Goal: Task Accomplishment & Management: Use online tool/utility

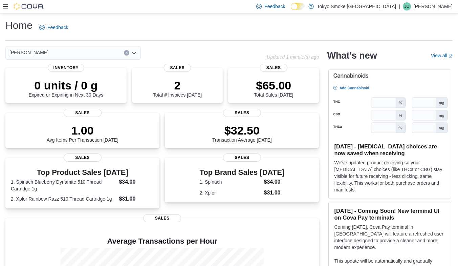
click at [7, 4] on icon at bounding box center [5, 6] width 5 height 4
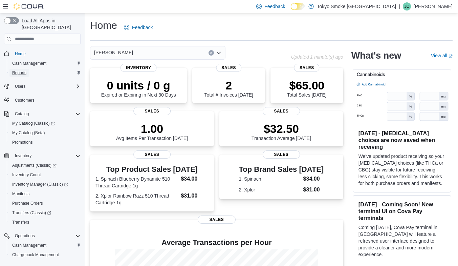
click at [23, 70] on span "Reports" at bounding box center [19, 72] width 14 height 5
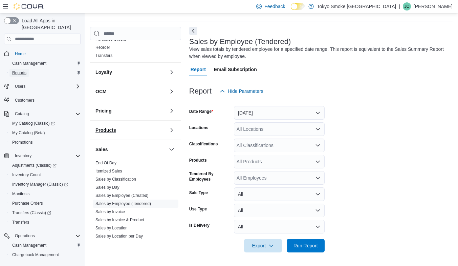
scroll to position [340, 0]
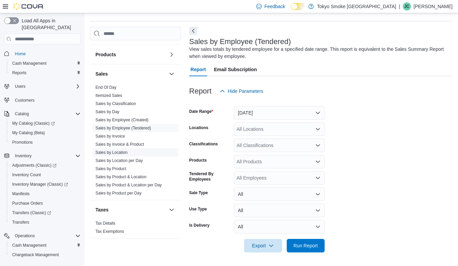
click at [123, 150] on link "Sales by Location" at bounding box center [111, 152] width 32 height 5
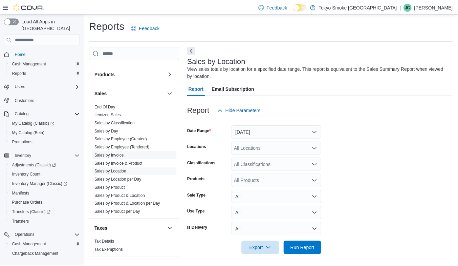
scroll to position [3, 0]
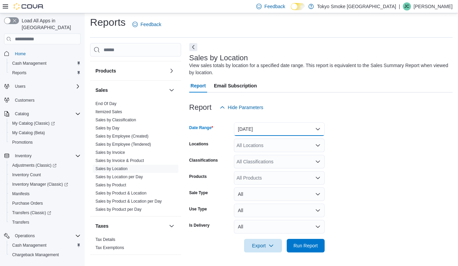
click at [264, 123] on button "[DATE]" at bounding box center [279, 129] width 91 height 14
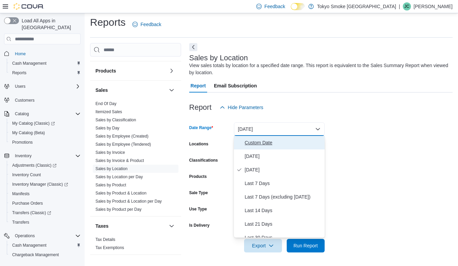
click at [260, 144] on span "Custom Date" at bounding box center [283, 142] width 77 height 8
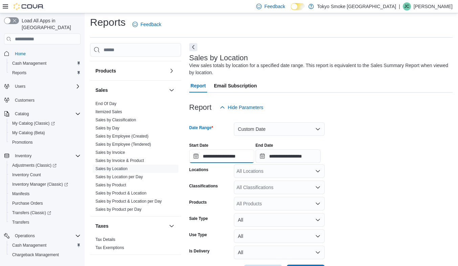
click at [195, 156] on input "**********" at bounding box center [221, 156] width 65 height 14
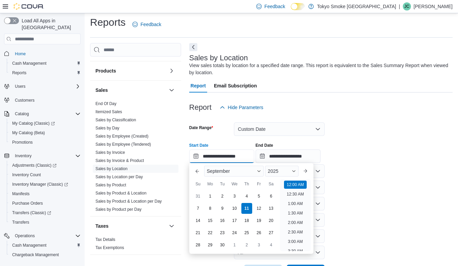
scroll to position [21, 0]
click at [200, 175] on button "Previous Month" at bounding box center [197, 171] width 11 height 11
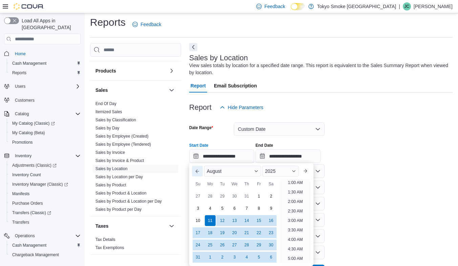
scroll to position [1, 0]
click at [214, 207] on div "4" at bounding box center [210, 208] width 12 height 12
type input "**********"
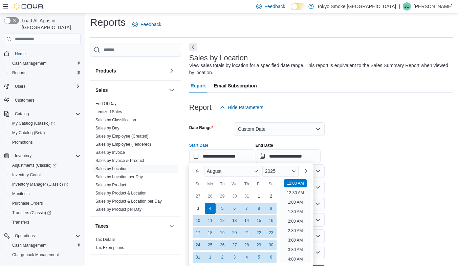
drag, startPoint x: 354, startPoint y: 181, endPoint x: 351, endPoint y: 181, distance: 3.4
click at [354, 181] on form "**********" at bounding box center [320, 196] width 263 height 164
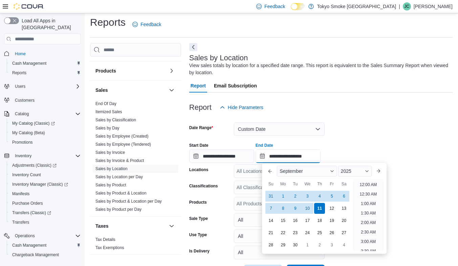
click at [269, 154] on input "**********" at bounding box center [288, 156] width 65 height 14
click at [321, 208] on div "11" at bounding box center [320, 208] width 12 height 12
click at [410, 112] on div "Report Hide Parameters" at bounding box center [320, 108] width 263 height 14
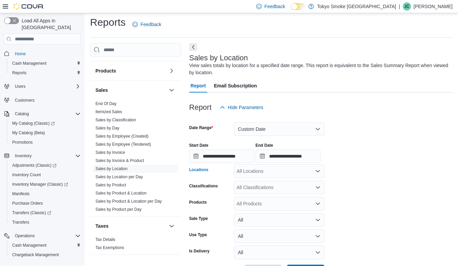
click at [281, 169] on div "All Locations" at bounding box center [279, 171] width 91 height 14
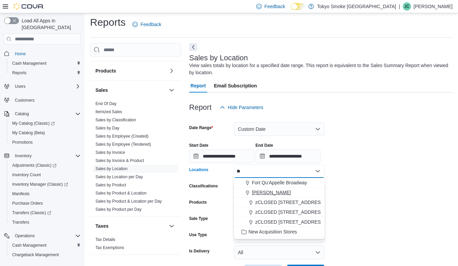
type input "**"
click at [285, 191] on div "[PERSON_NAME]" at bounding box center [279, 192] width 83 height 7
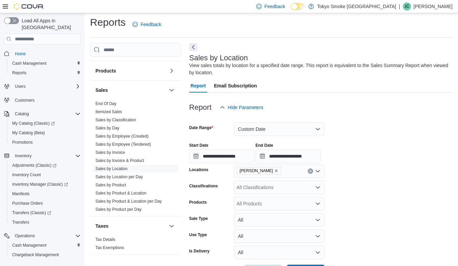
click at [400, 172] on form "**********" at bounding box center [320, 196] width 263 height 164
click at [262, 202] on div "All Products" at bounding box center [279, 204] width 91 height 14
drag, startPoint x: 312, startPoint y: 203, endPoint x: 315, endPoint y: 204, distance: 3.5
click at [314, 204] on div "All Products Combo box. Selected. Combo box input. All Products. Type some text…" at bounding box center [279, 204] width 91 height 14
click at [317, 202] on icon "Close list of options" at bounding box center [317, 203] width 5 height 5
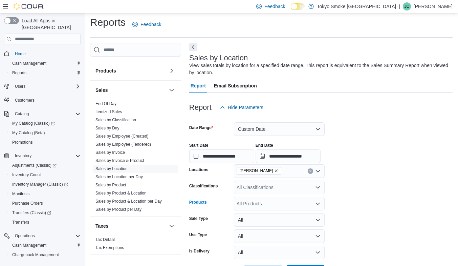
click at [285, 203] on div "All Products" at bounding box center [279, 204] width 91 height 14
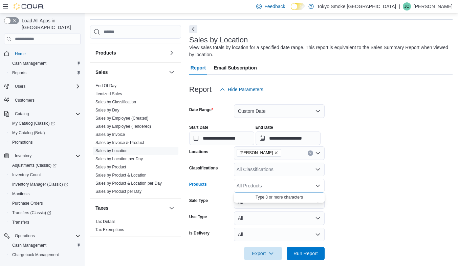
scroll to position [29, 0]
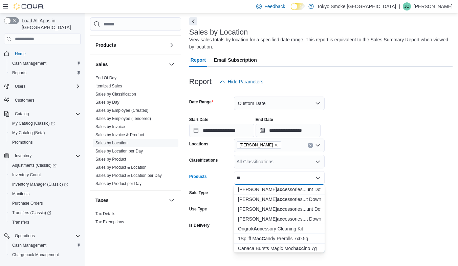
type input "*"
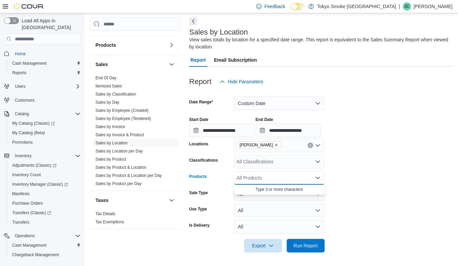
click at [403, 169] on form "**********" at bounding box center [320, 170] width 263 height 164
click at [297, 167] on div "All Classifications" at bounding box center [279, 162] width 91 height 14
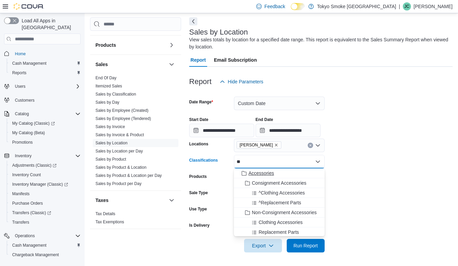
type input "**"
click at [265, 170] on span "Accessories" at bounding box center [260, 173] width 25 height 7
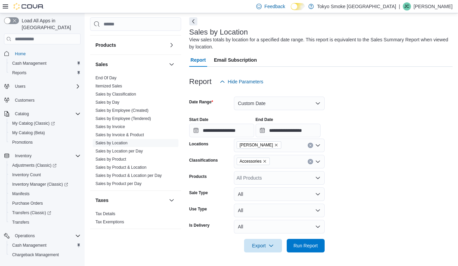
click at [369, 192] on form "**********" at bounding box center [320, 170] width 263 height 164
click at [285, 161] on div "Accessories" at bounding box center [279, 162] width 91 height 14
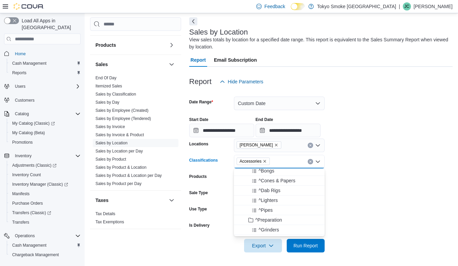
scroll to position [135, 0]
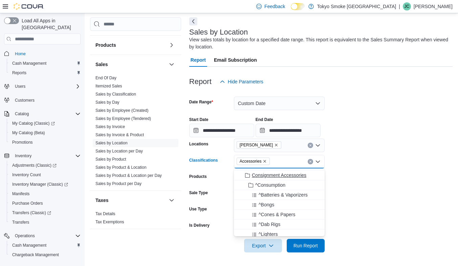
click at [275, 174] on span "Consignment Accessories" at bounding box center [279, 175] width 54 height 7
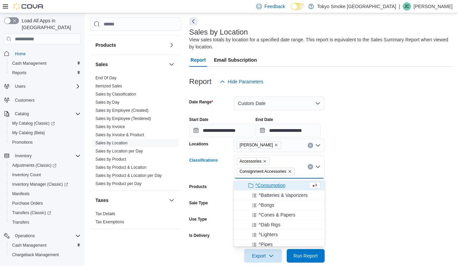
click at [284, 160] on div "Accessories Consignment Accessories" at bounding box center [279, 167] width 91 height 24
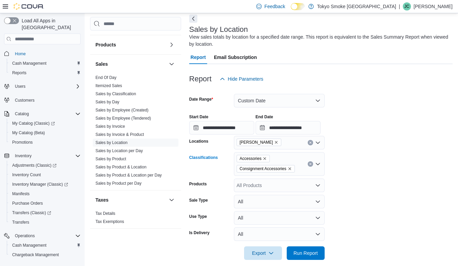
scroll to position [39, 0]
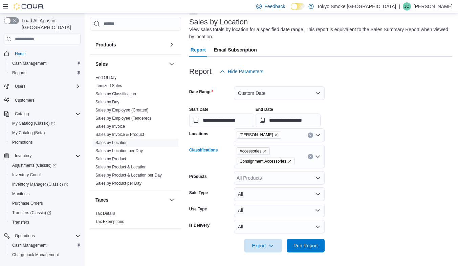
click at [375, 173] on form "**********" at bounding box center [320, 165] width 263 height 174
click at [307, 245] on span "Run Report" at bounding box center [305, 245] width 24 height 7
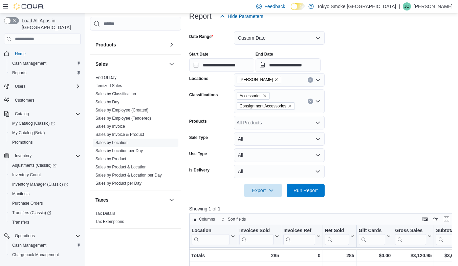
scroll to position [102, 0]
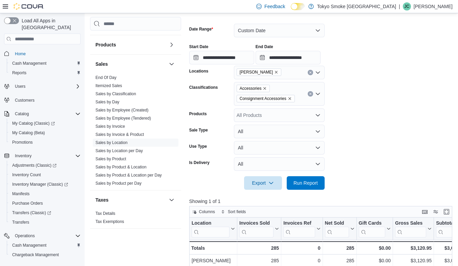
click at [312, 95] on button "Clear input" at bounding box center [310, 93] width 5 height 5
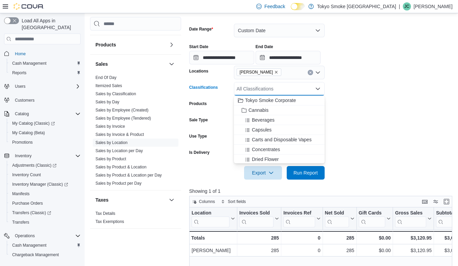
click at [295, 89] on div "All Classifications Combo box. Selected. Combo box input. All Classifications. …" at bounding box center [279, 89] width 91 height 14
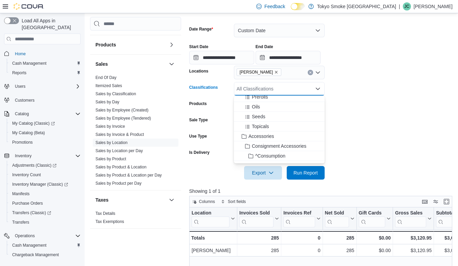
scroll to position [135, 0]
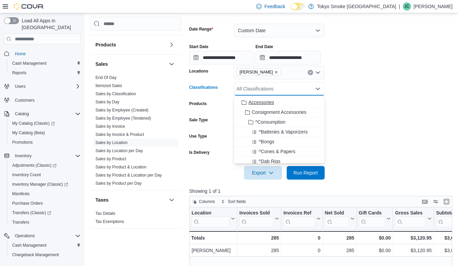
click at [262, 104] on span "Accessories" at bounding box center [260, 102] width 25 height 7
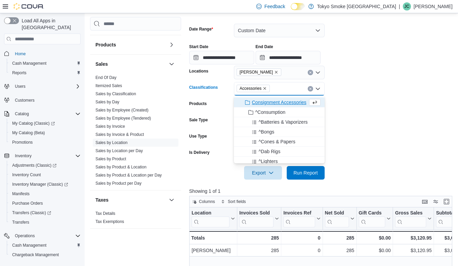
click at [271, 102] on span "Consignment Accessories" at bounding box center [279, 102] width 54 height 7
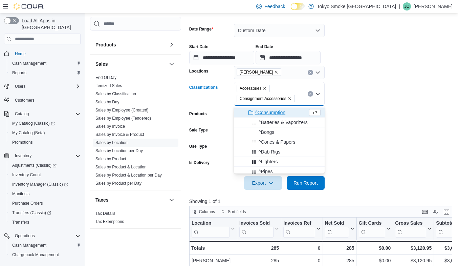
click at [272, 113] on span "^Consumption" at bounding box center [270, 112] width 30 height 7
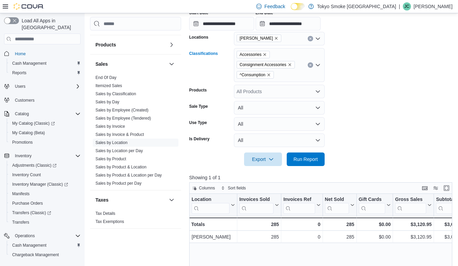
click at [291, 71] on div "Accessories Consignment Accessories ^Consumption Combo box. Selected. Accessori…" at bounding box center [279, 65] width 91 height 34
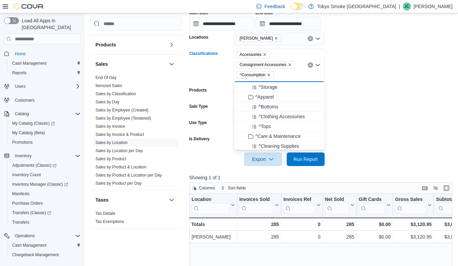
scroll to position [237, 0]
click at [263, 105] on span "^Apparel" at bounding box center [264, 105] width 19 height 7
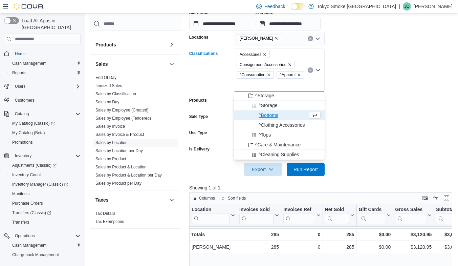
scroll to position [203, 0]
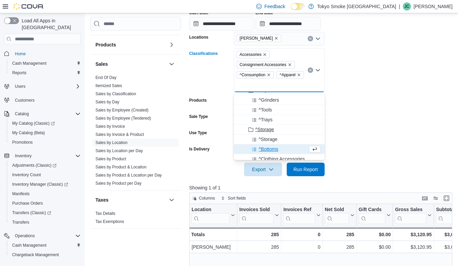
click at [269, 128] on span "^Storage" at bounding box center [264, 129] width 19 height 7
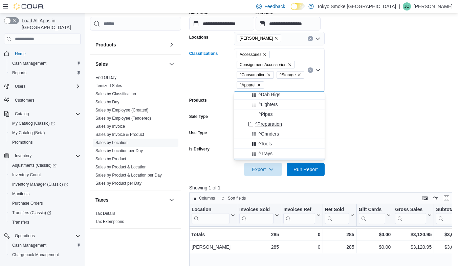
click at [280, 121] on span "^Preparation" at bounding box center [268, 124] width 27 height 7
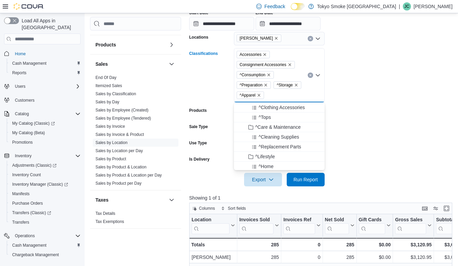
scroll to position [237, 0]
click at [285, 133] on span "^Care & Maintenance" at bounding box center [277, 135] width 45 height 7
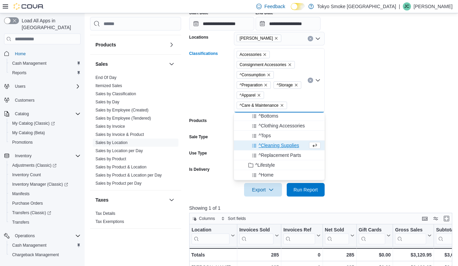
scroll to position [271, 0]
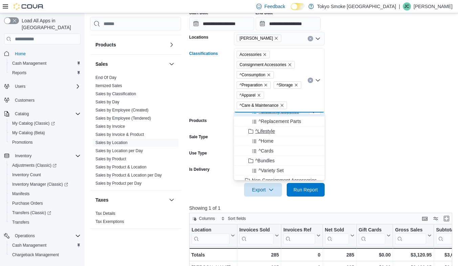
click at [269, 129] on span "^Lifestyle" at bounding box center [265, 131] width 20 height 7
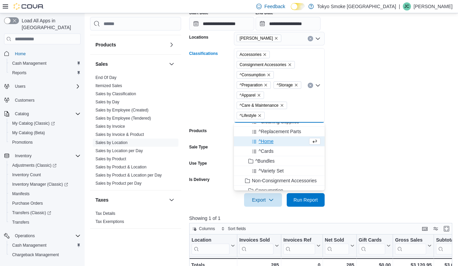
scroll to position [305, 0]
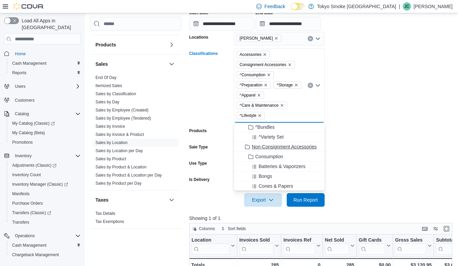
click at [288, 147] on span "Non-Consignment Accessories" at bounding box center [284, 146] width 65 height 7
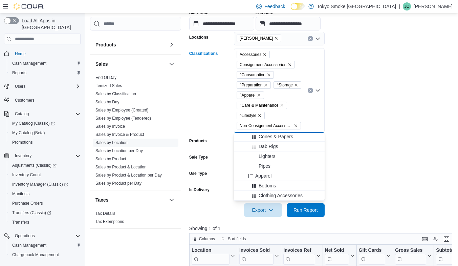
scroll to position [372, 0]
click at [267, 157] on span "Apparel" at bounding box center [263, 157] width 16 height 7
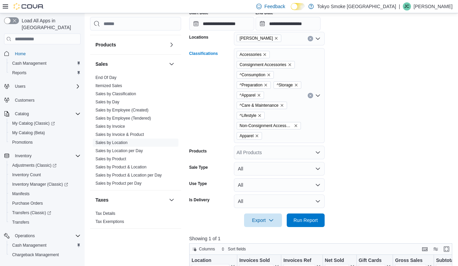
scroll to position [169, 0]
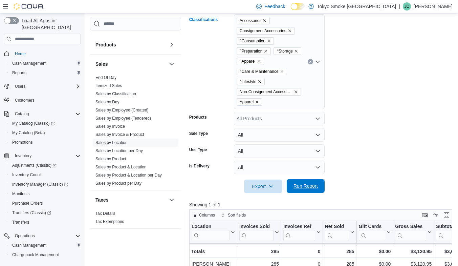
click at [308, 180] on span "Run Report" at bounding box center [306, 186] width 30 height 14
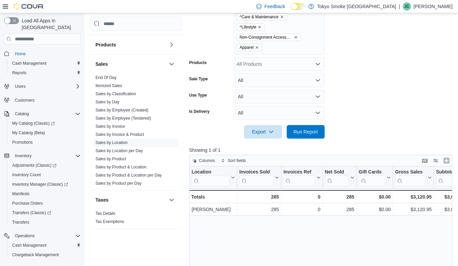
scroll to position [237, 0]
